Goal: Task Accomplishment & Management: Use online tool/utility

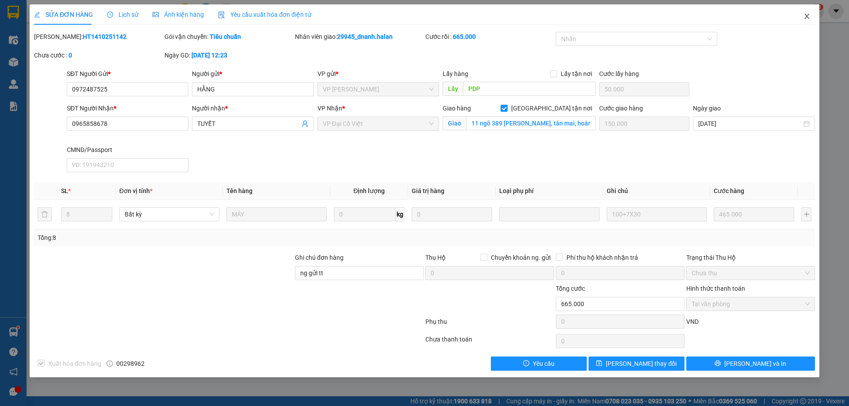
click at [810, 17] on icon "close" at bounding box center [807, 16] width 7 height 7
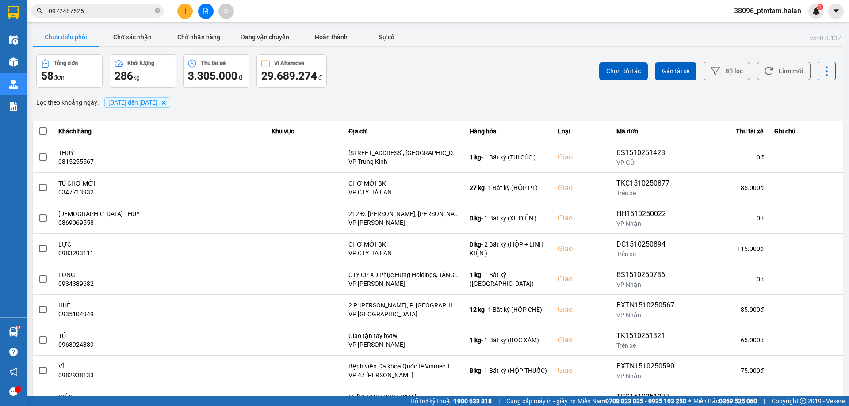
click at [111, 8] on input "0972487525" at bounding box center [101, 11] width 104 height 10
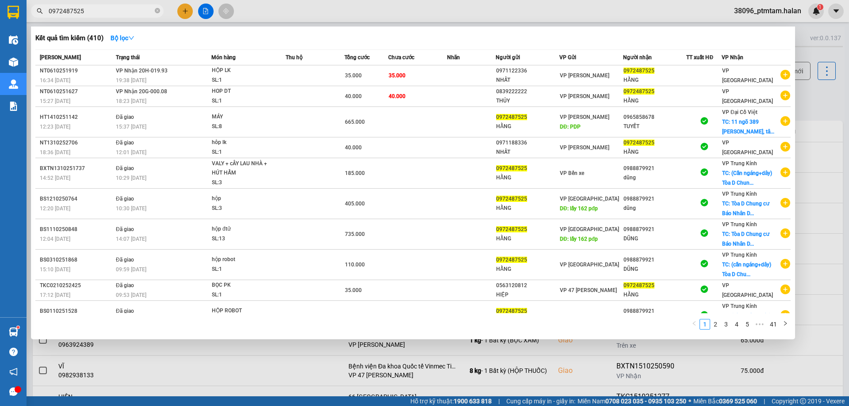
click at [111, 8] on input "0972487525" at bounding box center [101, 11] width 104 height 10
paste input "39 9588822"
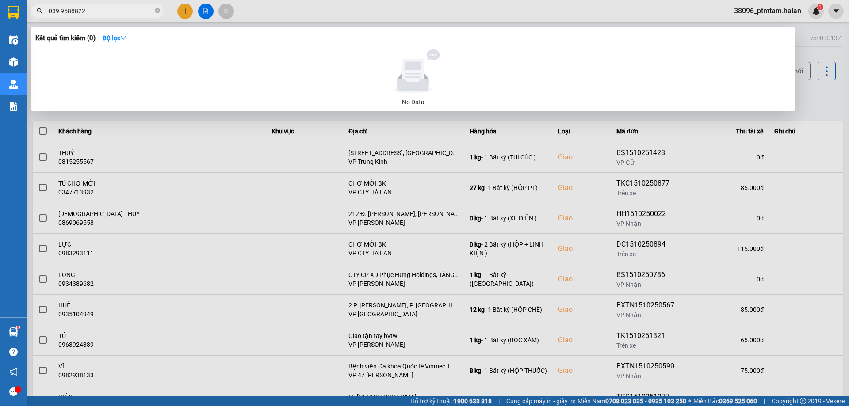
click at [61, 10] on input "039 9588822" at bounding box center [101, 11] width 104 height 10
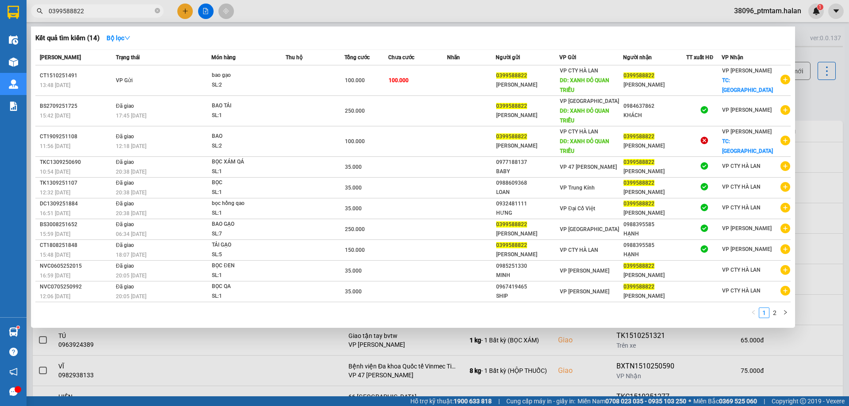
click at [681, 15] on div at bounding box center [424, 203] width 849 height 406
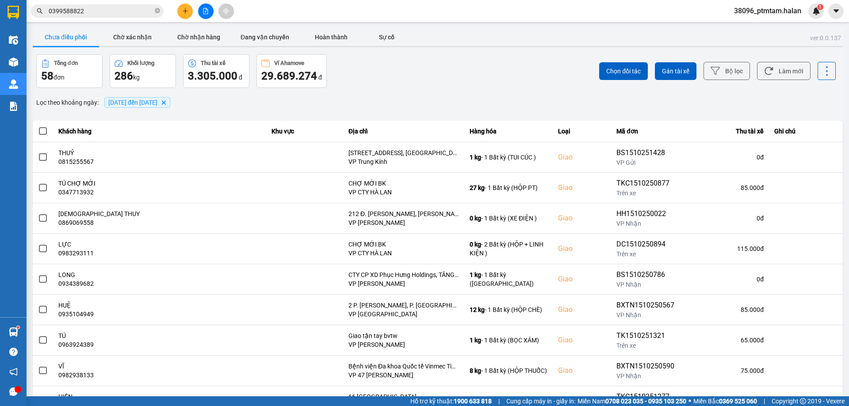
click at [396, 93] on div "ver: 0.0.137 Chưa điều phối Chờ xác nhận Chờ nhận hàng Đang vận chuyển Hoàn thà…" at bounding box center [438, 245] width 814 height 437
click at [344, 100] on div "Lọc theo khoảng ngày : [DATE] đến [DATE] [GEOGRAPHIC_DATA]" at bounding box center [438, 102] width 810 height 15
click at [353, 102] on div "Lọc theo khoảng ngày : [DATE] đến [DATE] [GEOGRAPHIC_DATA]" at bounding box center [438, 102] width 810 height 15
click at [98, 14] on input "0399588822" at bounding box center [101, 11] width 104 height 10
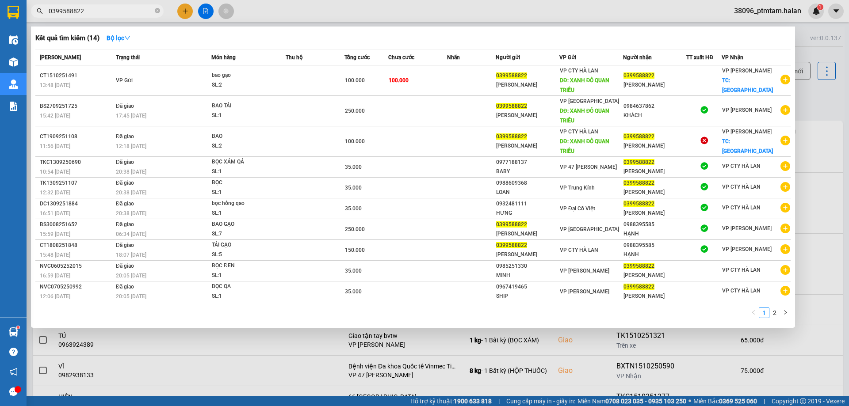
click at [271, 319] on div "1 2" at bounding box center [412, 316] width 755 height 16
click at [392, 18] on div at bounding box center [424, 203] width 849 height 406
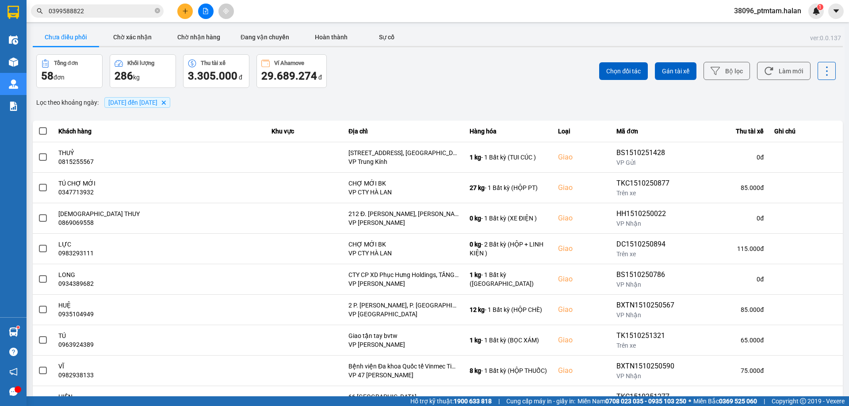
click at [438, 97] on div "Lọc theo khoảng ngày : [DATE] đến [DATE] [GEOGRAPHIC_DATA]" at bounding box center [438, 102] width 810 height 15
click at [372, 98] on div "Lọc theo khoảng ngày : [DATE] đến [DATE] [GEOGRAPHIC_DATA]" at bounding box center [438, 102] width 810 height 15
click at [349, 82] on div "Tổng đơn 58 đơn Khối lượng 286 kg Thu tài xế 3.305.000 đ Ví Ahamove 29.689.274 đ" at bounding box center [236, 71] width 400 height 34
click at [92, 5] on span "0399588822" at bounding box center [97, 10] width 133 height 13
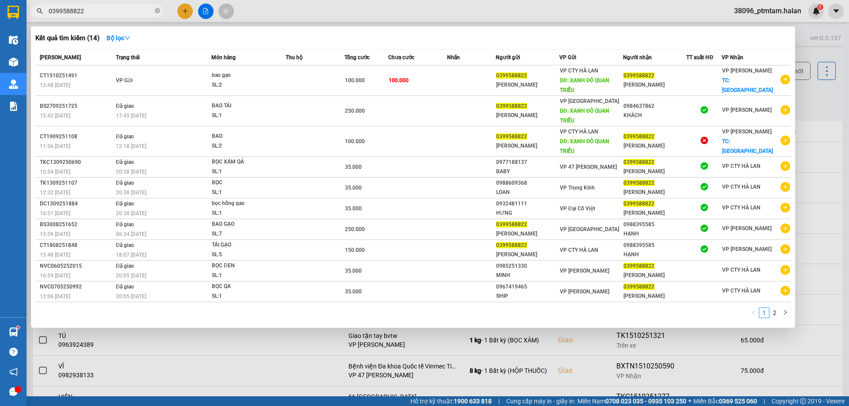
click at [92, 8] on span "0399588822" at bounding box center [97, 10] width 133 height 13
click at [92, 14] on input "0399588822" at bounding box center [101, 11] width 104 height 10
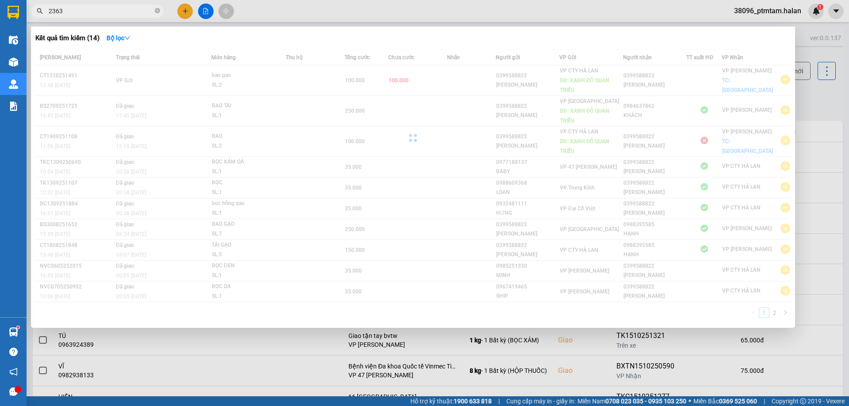
click at [49, 13] on input "2363" at bounding box center [101, 11] width 104 height 10
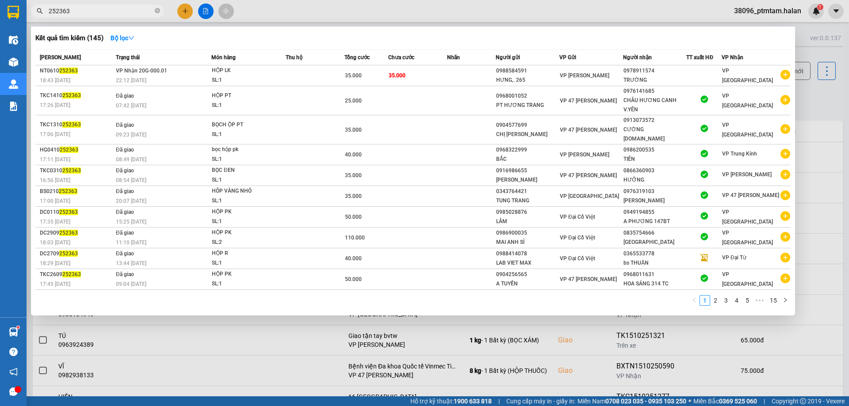
type input "252363"
click at [336, 303] on div "1 2 3 4 5 ••• 15" at bounding box center [412, 303] width 755 height 16
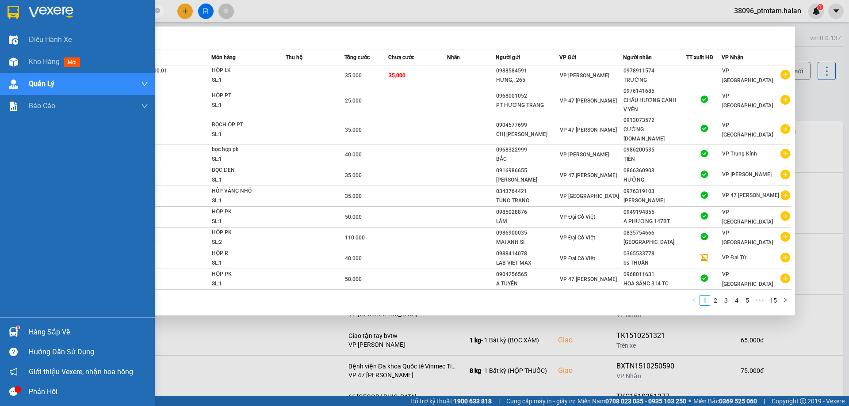
click at [0, 290] on div "Điều hành xe Kho hàng mới Quản [PERSON_NAME] lý chuyến Quản lý giao nhận mới Qu…" at bounding box center [77, 173] width 155 height 289
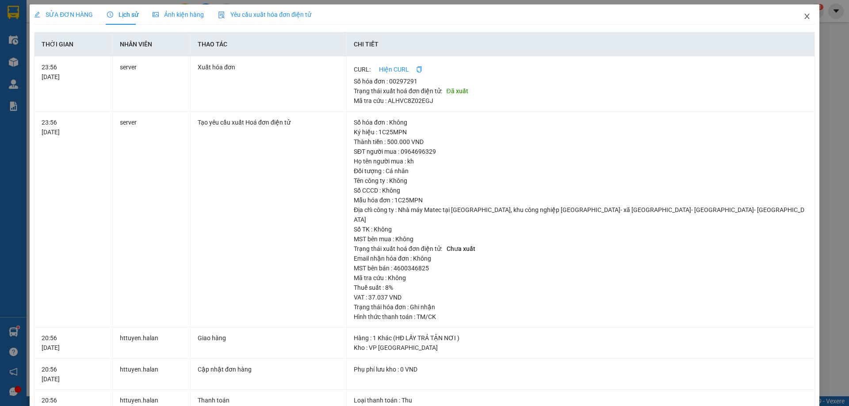
click at [804, 19] on icon "close" at bounding box center [807, 16] width 7 height 7
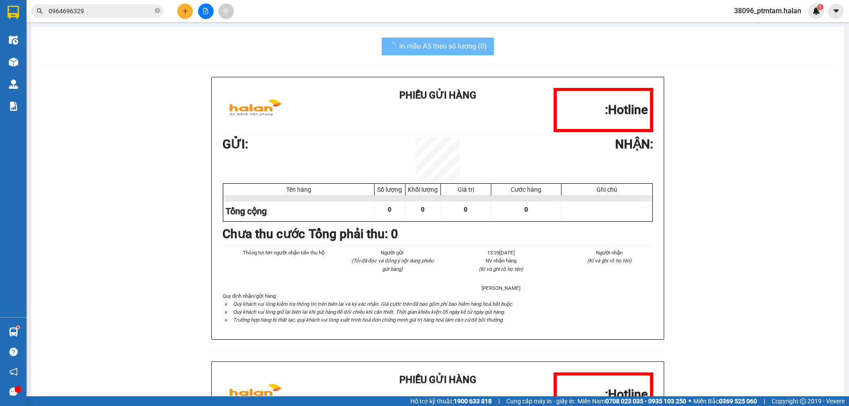
click at [116, 14] on input "0964696329" at bounding box center [101, 11] width 104 height 10
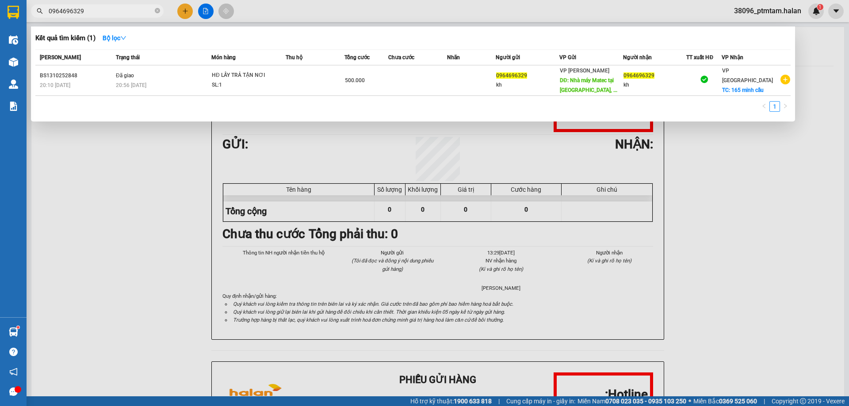
click at [116, 14] on input "0964696329" at bounding box center [101, 11] width 104 height 10
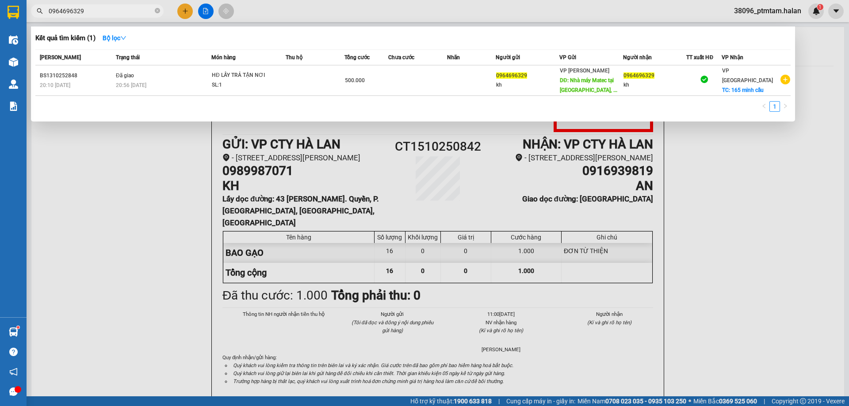
click at [116, 14] on input "0964696329" at bounding box center [101, 11] width 104 height 10
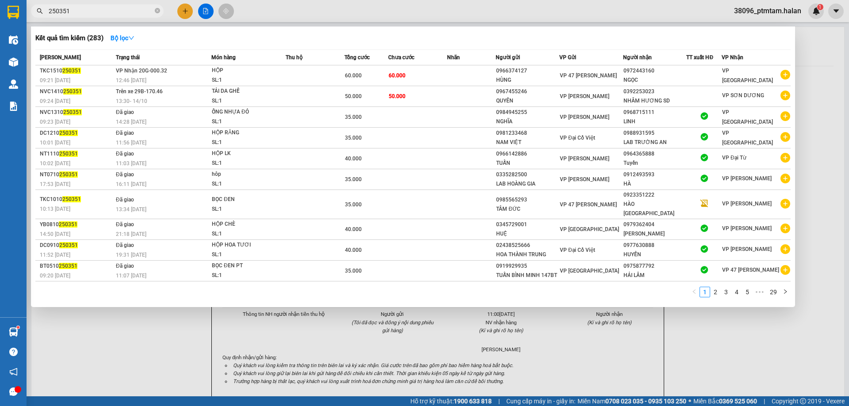
type input "250351"
click at [132, 365] on div at bounding box center [424, 203] width 849 height 406
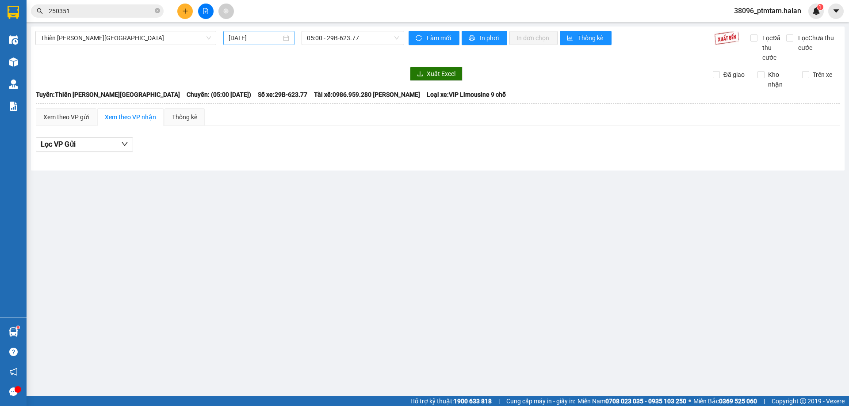
click at [248, 37] on input "15/10/2025" at bounding box center [255, 38] width 53 height 10
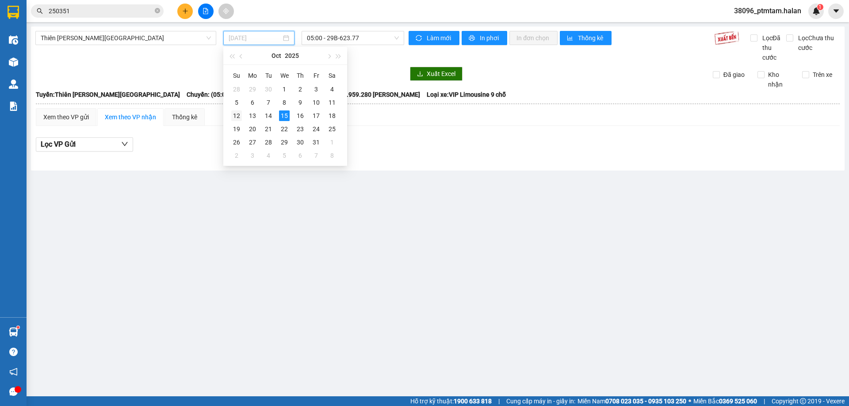
click at [239, 115] on div "12" at bounding box center [236, 116] width 11 height 11
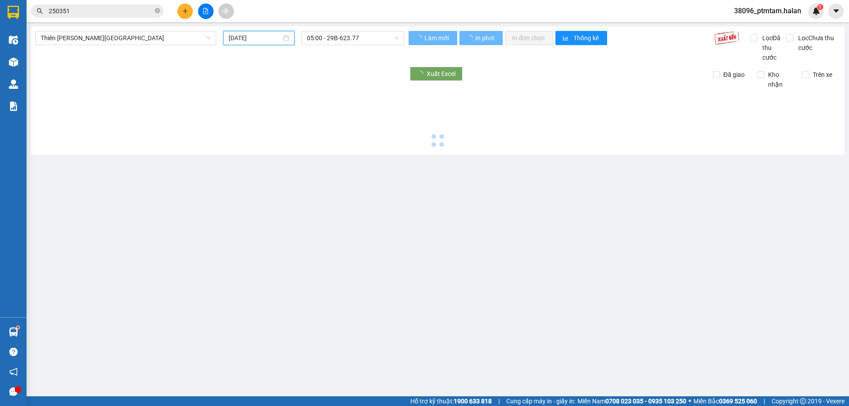
type input "12/10/2025"
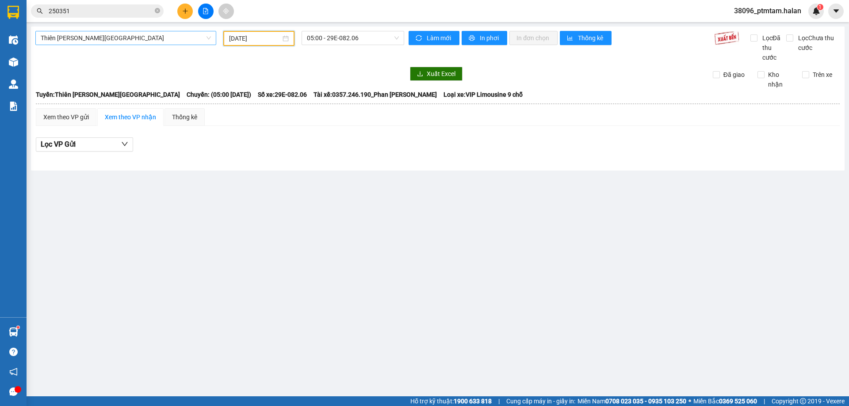
click at [120, 36] on span "Thiên Đường Bảo Sơn - Thái Nguyên" at bounding box center [126, 37] width 170 height 13
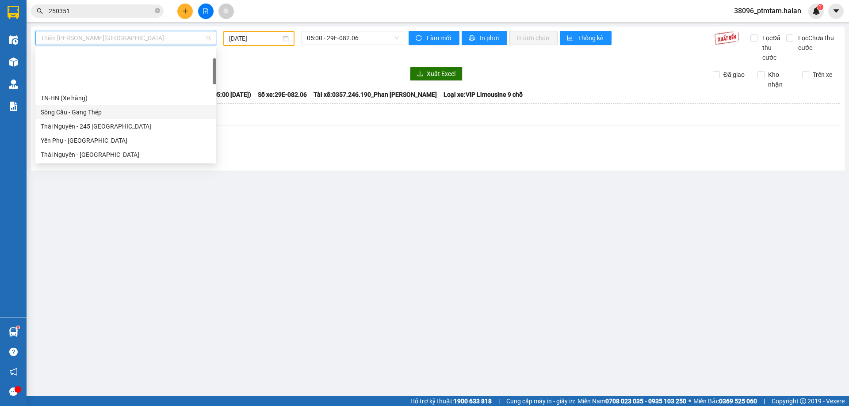
scroll to position [44, 0]
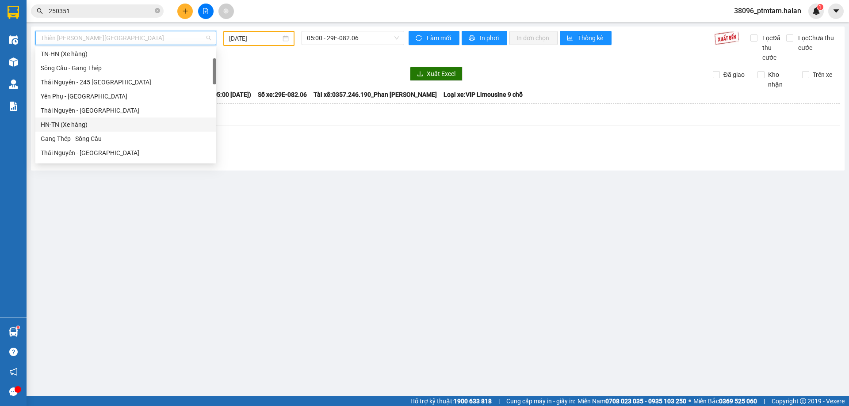
click at [62, 128] on div "HN-TN (Xe hàng)" at bounding box center [126, 125] width 170 height 10
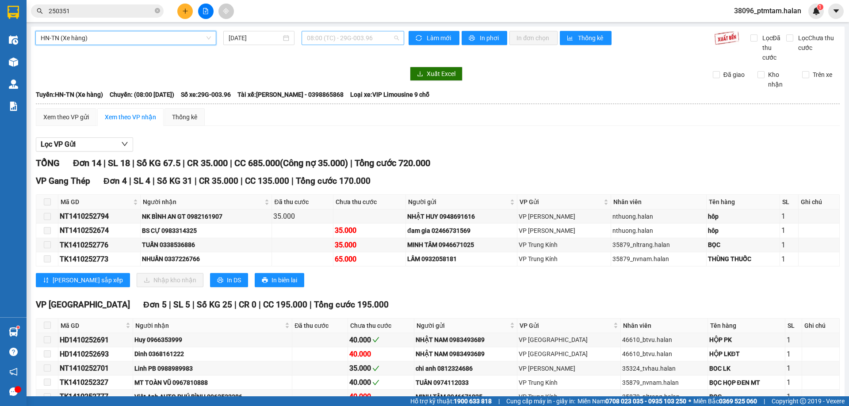
click at [348, 37] on span "08:00 (TC) - 29G-003.96" at bounding box center [353, 37] width 92 height 13
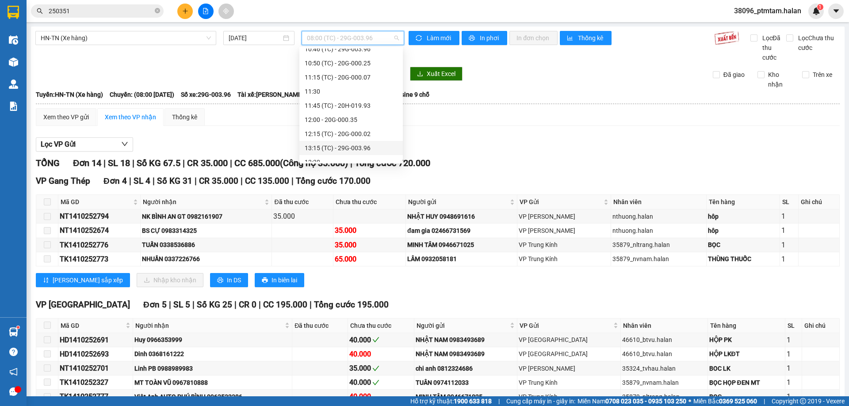
scroll to position [133, 0]
click at [262, 40] on input "15/10/2025" at bounding box center [255, 38] width 53 height 10
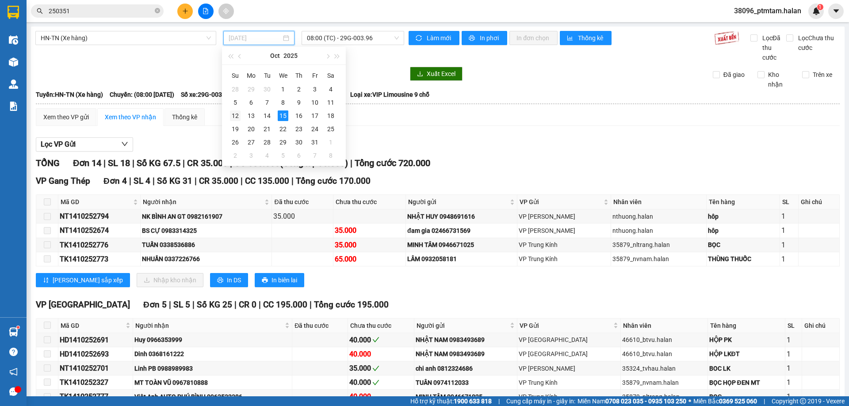
click at [233, 115] on div "12" at bounding box center [235, 116] width 11 height 11
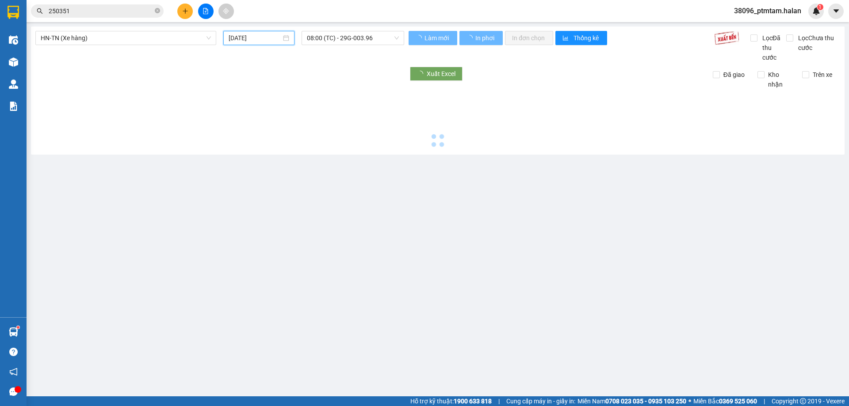
type input "12/10/2025"
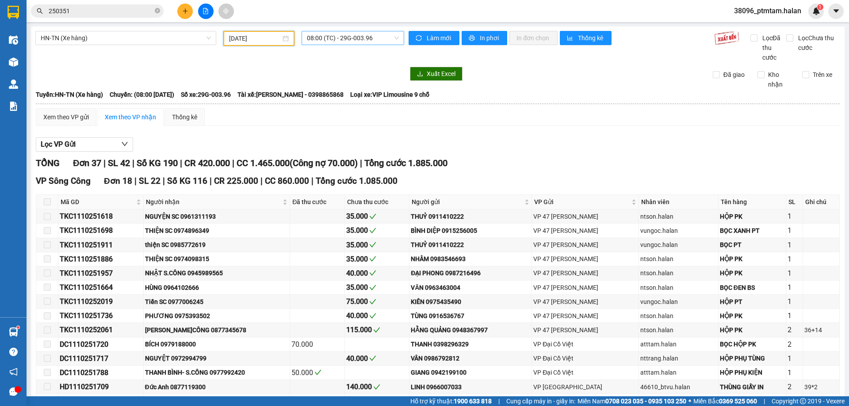
click at [356, 37] on span "08:00 (TC) - 29G-003.96" at bounding box center [353, 37] width 92 height 13
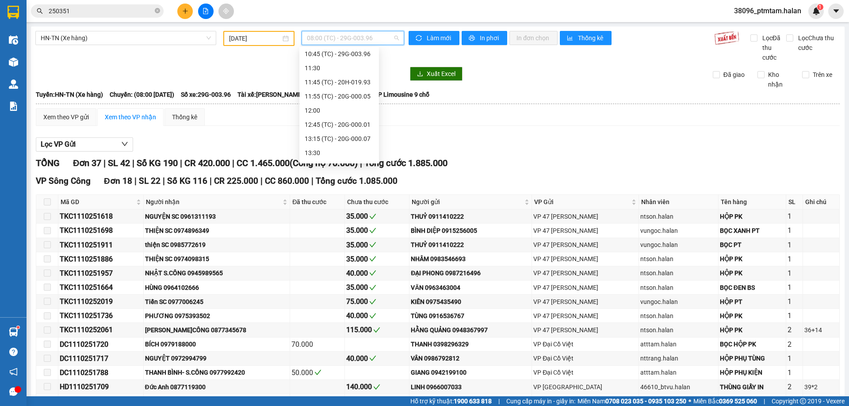
scroll to position [147, 0]
click at [334, 95] on div "12:45 (TC) - 20G-000.01" at bounding box center [339, 93] width 69 height 10
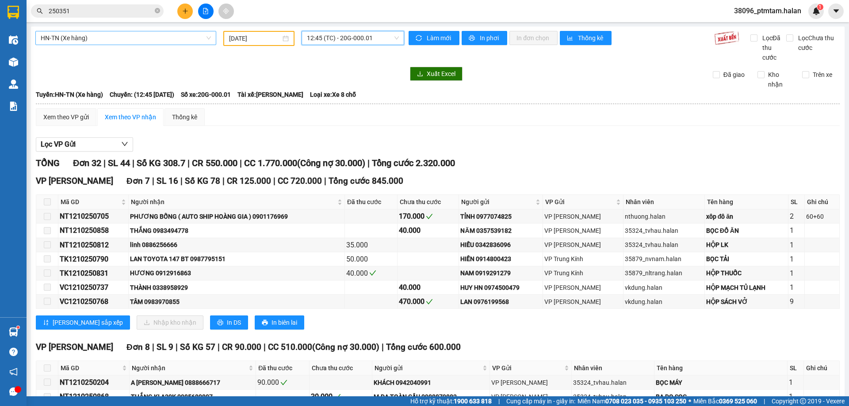
click at [130, 40] on span "HN-TN (Xe hàng)" at bounding box center [126, 37] width 170 height 13
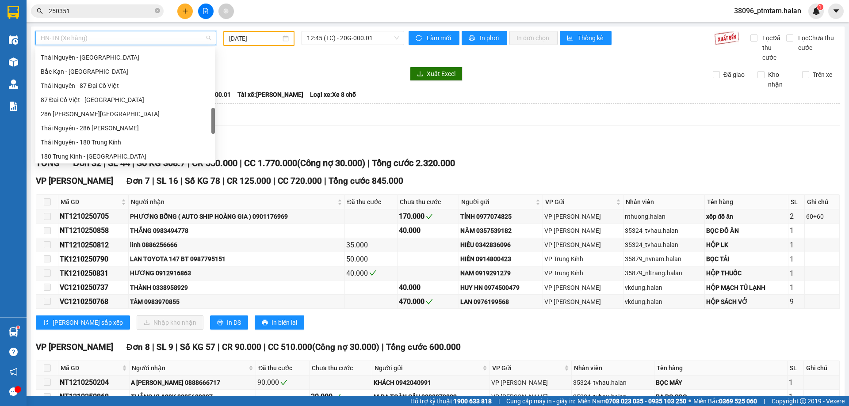
scroll to position [354, 0]
click at [71, 138] on div "Tuyên Quang - Hà Nội" at bounding box center [125, 141] width 169 height 10
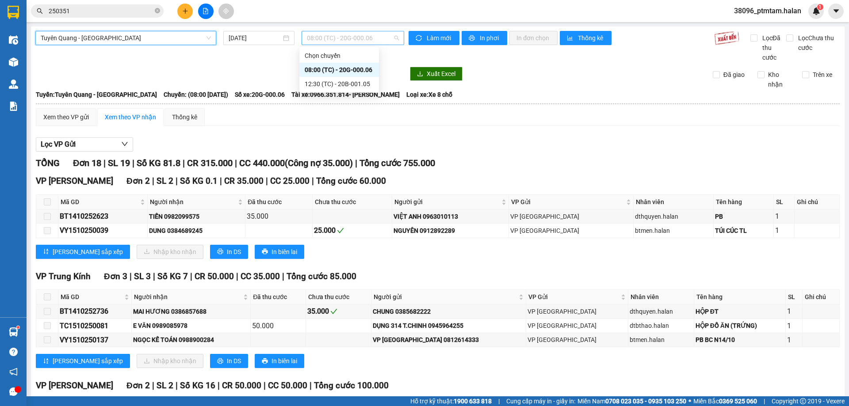
click at [339, 38] on span "08:00 (TC) - 20G-000.06" at bounding box center [353, 37] width 92 height 13
click at [269, 41] on input "15/10/2025" at bounding box center [255, 38] width 53 height 10
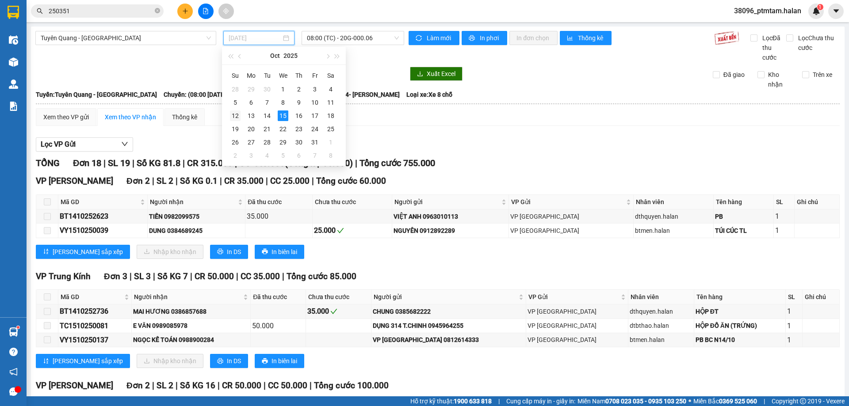
click at [238, 117] on div "12" at bounding box center [235, 116] width 11 height 11
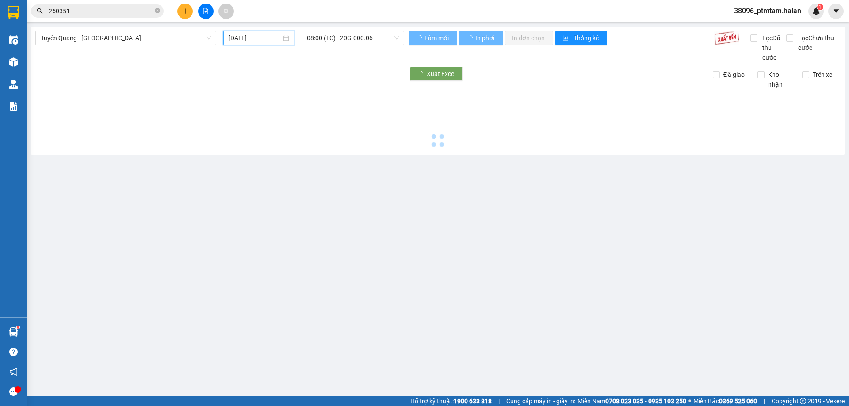
type input "12/10/2025"
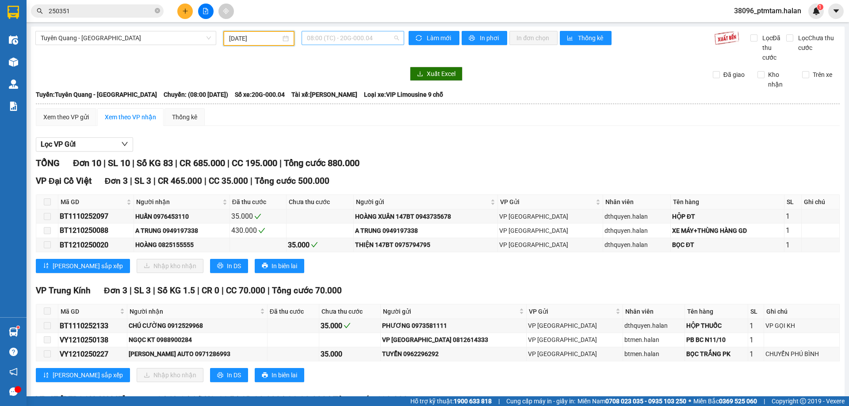
click at [349, 41] on span "08:00 (TC) - 20G-000.04" at bounding box center [353, 37] width 92 height 13
click at [407, 138] on div "Lọc VP Gửi" at bounding box center [438, 145] width 804 height 15
click at [130, 43] on span "Tuyên Quang - Hà Nội" at bounding box center [126, 37] width 170 height 13
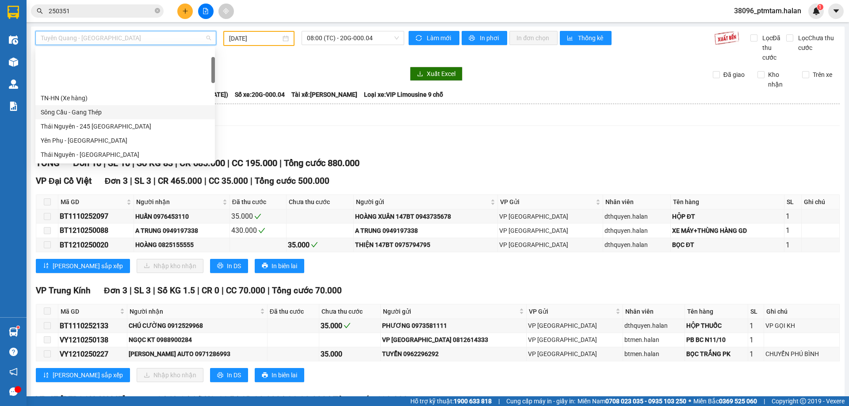
scroll to position [44, 0]
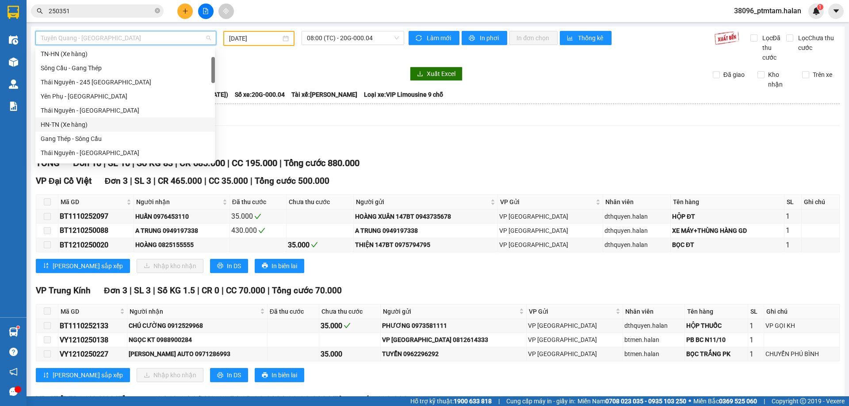
click at [70, 124] on div "HN-TN (Xe hàng)" at bounding box center [125, 125] width 169 height 10
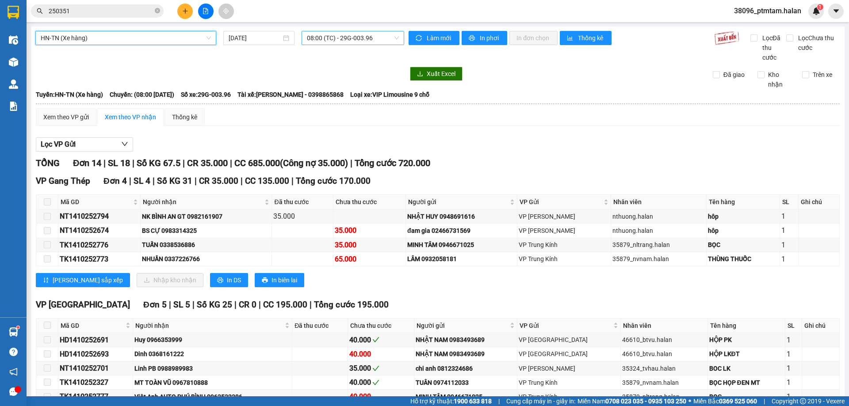
click at [375, 39] on span "08:00 (TC) - 29G-003.96" at bounding box center [353, 37] width 92 height 13
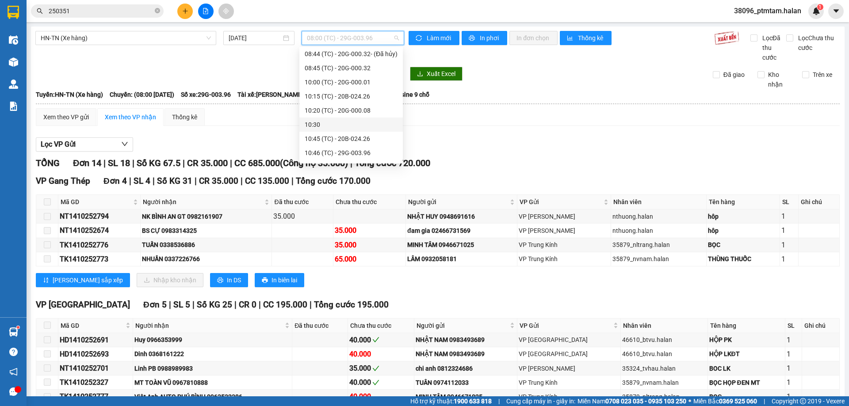
scroll to position [88, 0]
click at [351, 135] on div "11:15 (TC) - 20G-000.07" at bounding box center [351, 137] width 93 height 10
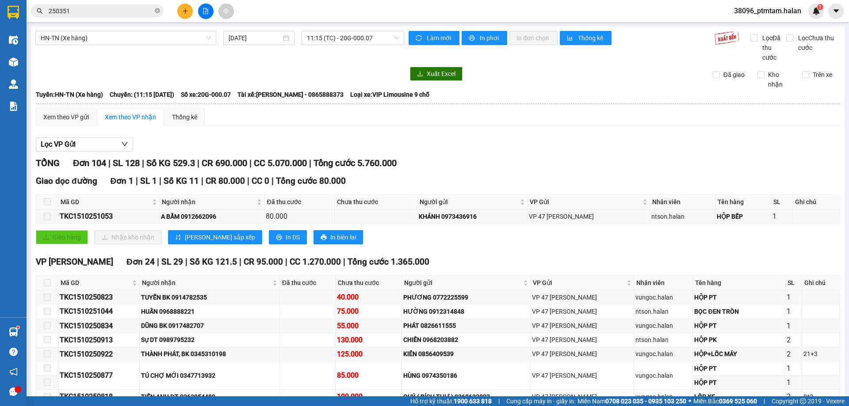
click at [478, 157] on div "TỔNG Đơn 104 | SL 128 | Số KG 529.3 | CR 690.000 | CC 5.070.000 | Tổng cước 5.7…" at bounding box center [438, 164] width 804 height 14
click at [330, 38] on span "11:15 (TC) - 20G-000.07" at bounding box center [353, 37] width 92 height 13
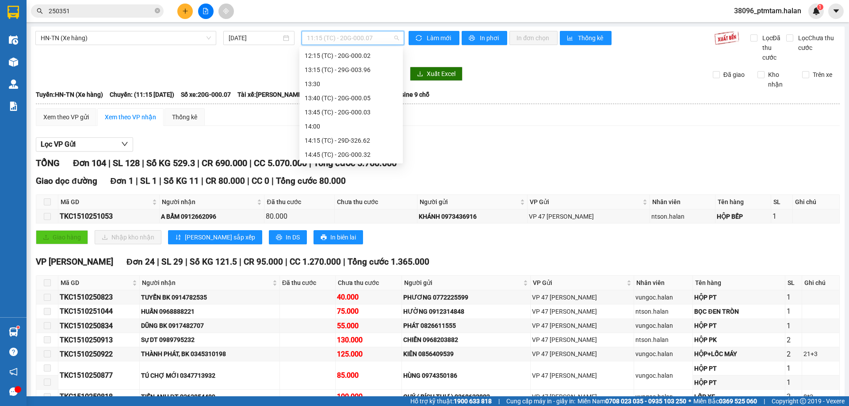
scroll to position [223, 0]
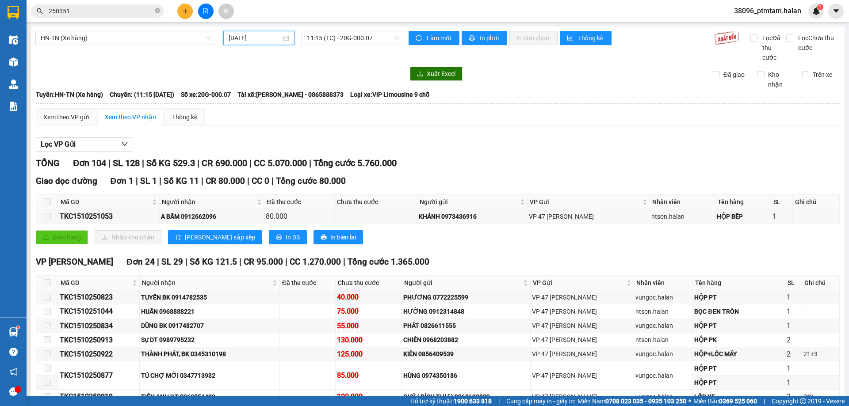
click at [249, 40] on input "15/10/2025" at bounding box center [255, 38] width 53 height 10
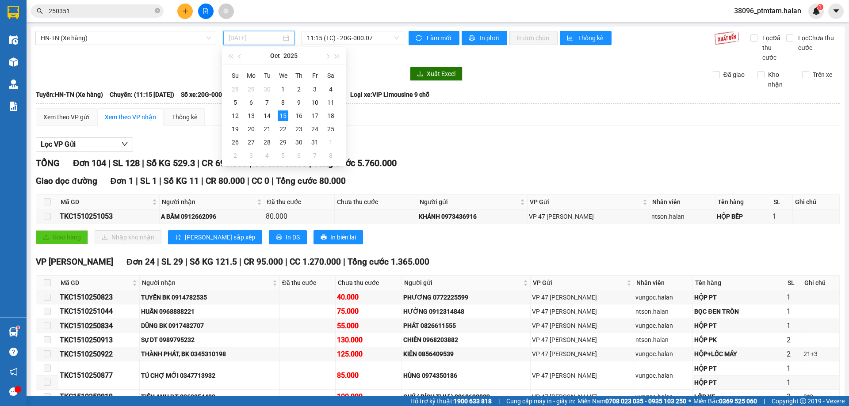
type input "15/10/2025"
